Goal: Task Accomplishment & Management: Manage account settings

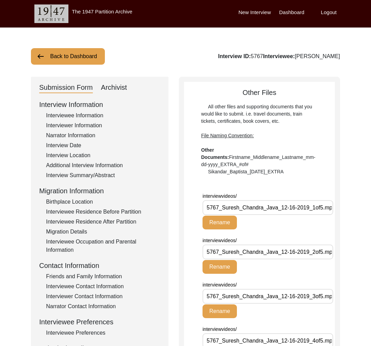
click at [247, 54] on div "Interview ID: 5767 Interviewee: [PERSON_NAME]" at bounding box center [279, 56] width 122 height 8
click at [65, 63] on button "Back to Dashboard" at bounding box center [68, 56] width 74 height 17
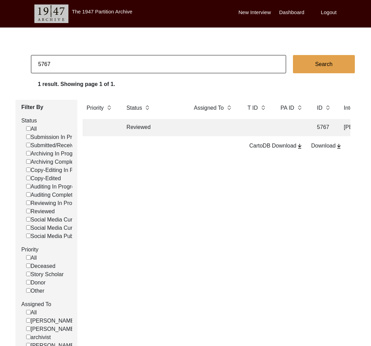
click at [328, 17] on div "New Interview Dashboard Logout" at bounding box center [305, 14] width 132 height 28
click at [328, 12] on label "Logout" at bounding box center [329, 13] width 16 height 8
